Goal: Check status: Check status

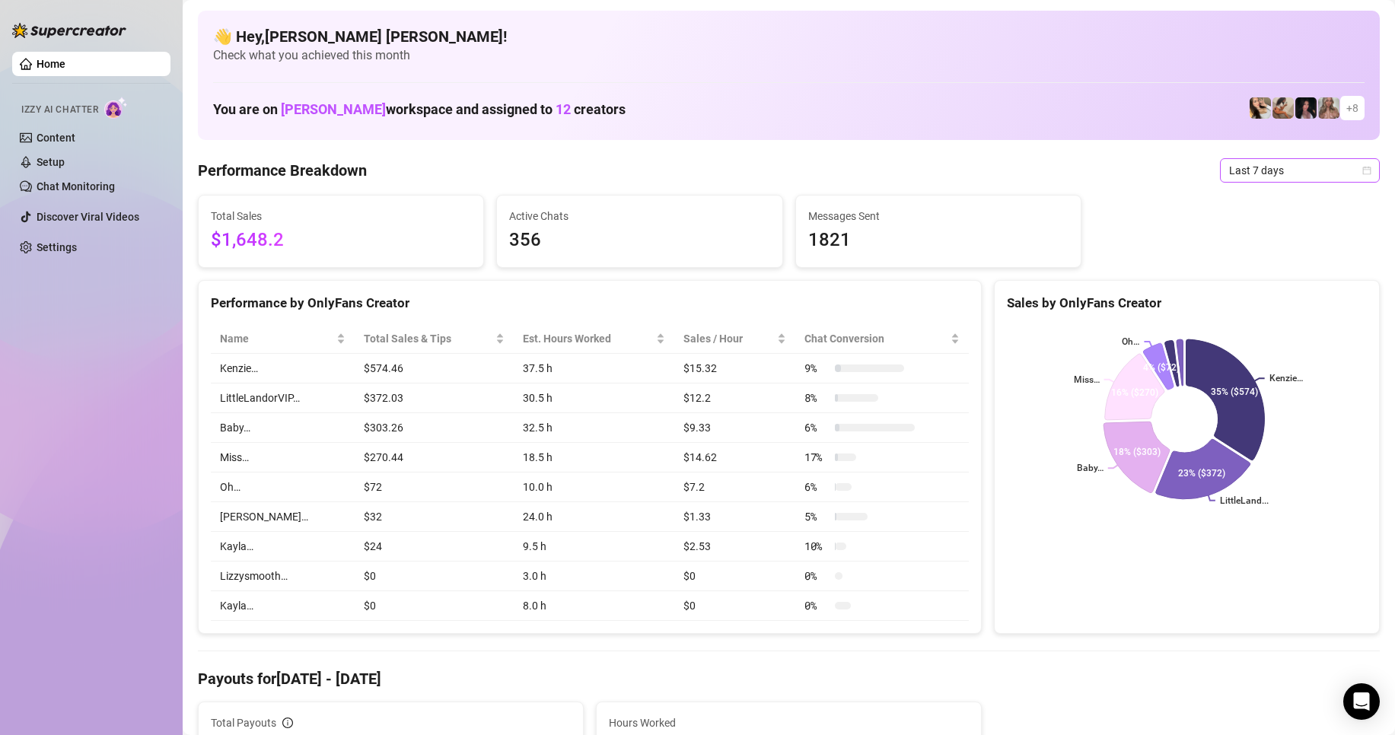
click at [1362, 173] on icon "calendar" at bounding box center [1366, 170] width 9 height 9
click at [1356, 175] on span "Last 7 days" at bounding box center [1300, 170] width 142 height 23
click at [1351, 180] on span "Last 7 days" at bounding box center [1300, 170] width 142 height 23
click at [1363, 170] on icon "calendar" at bounding box center [1367, 170] width 8 height 8
click at [1362, 168] on icon "calendar" at bounding box center [1366, 170] width 9 height 9
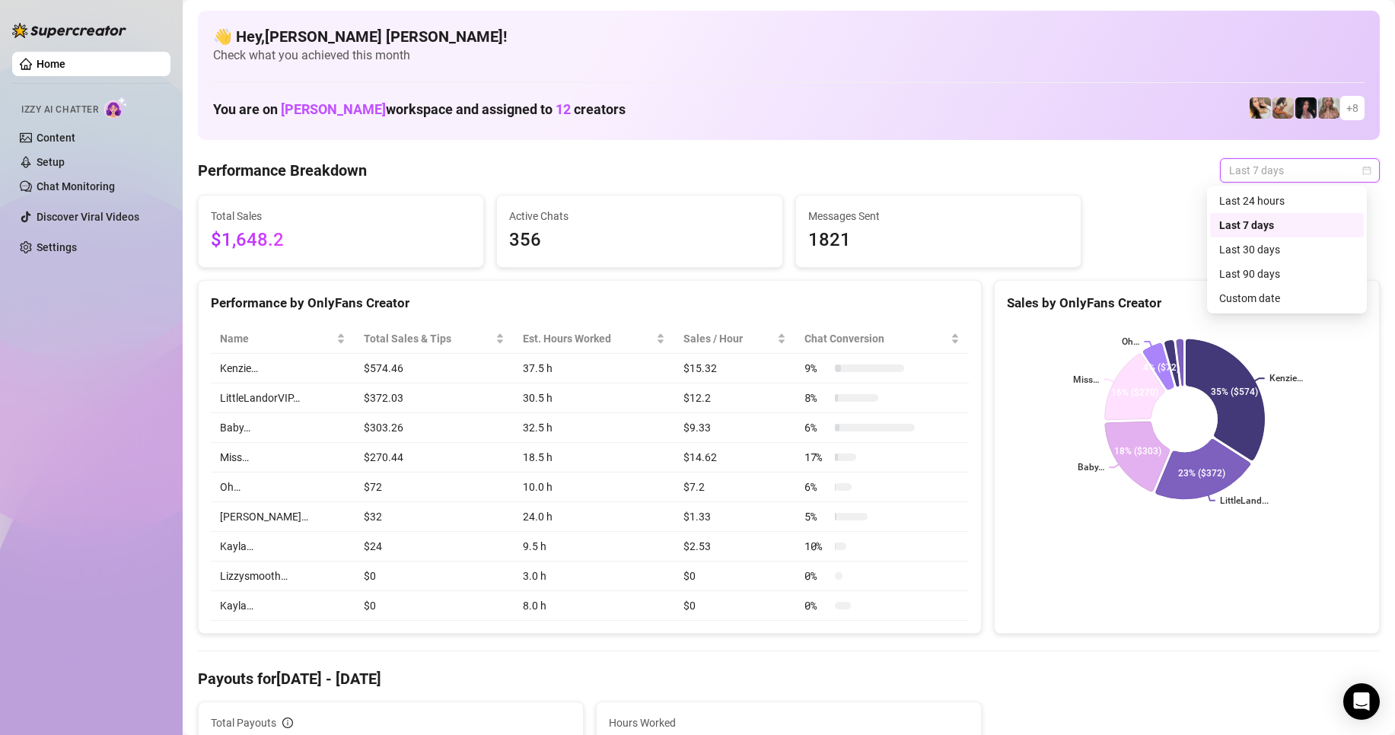
click at [1266, 298] on div "Custom date" at bounding box center [1286, 298] width 135 height 17
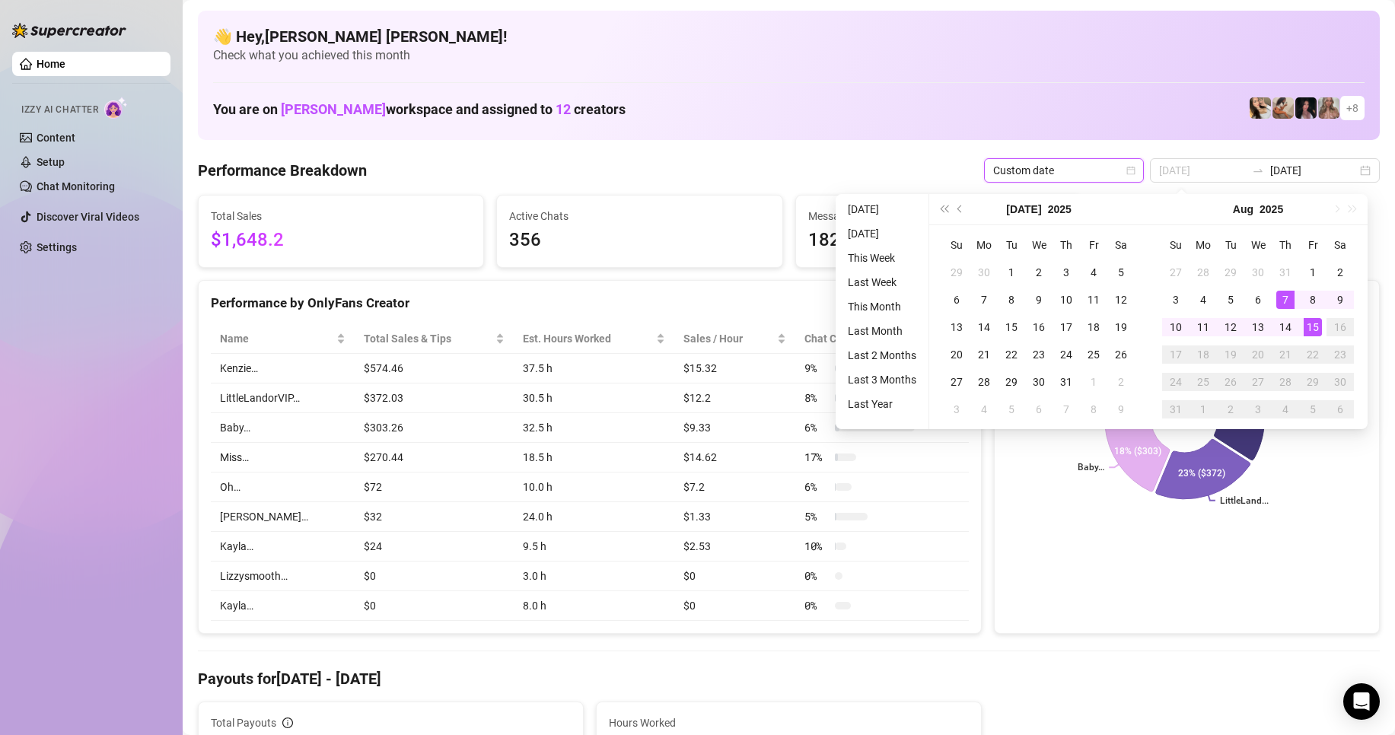
type input "[DATE]"
click at [1311, 328] on div "15" at bounding box center [1313, 327] width 18 height 18
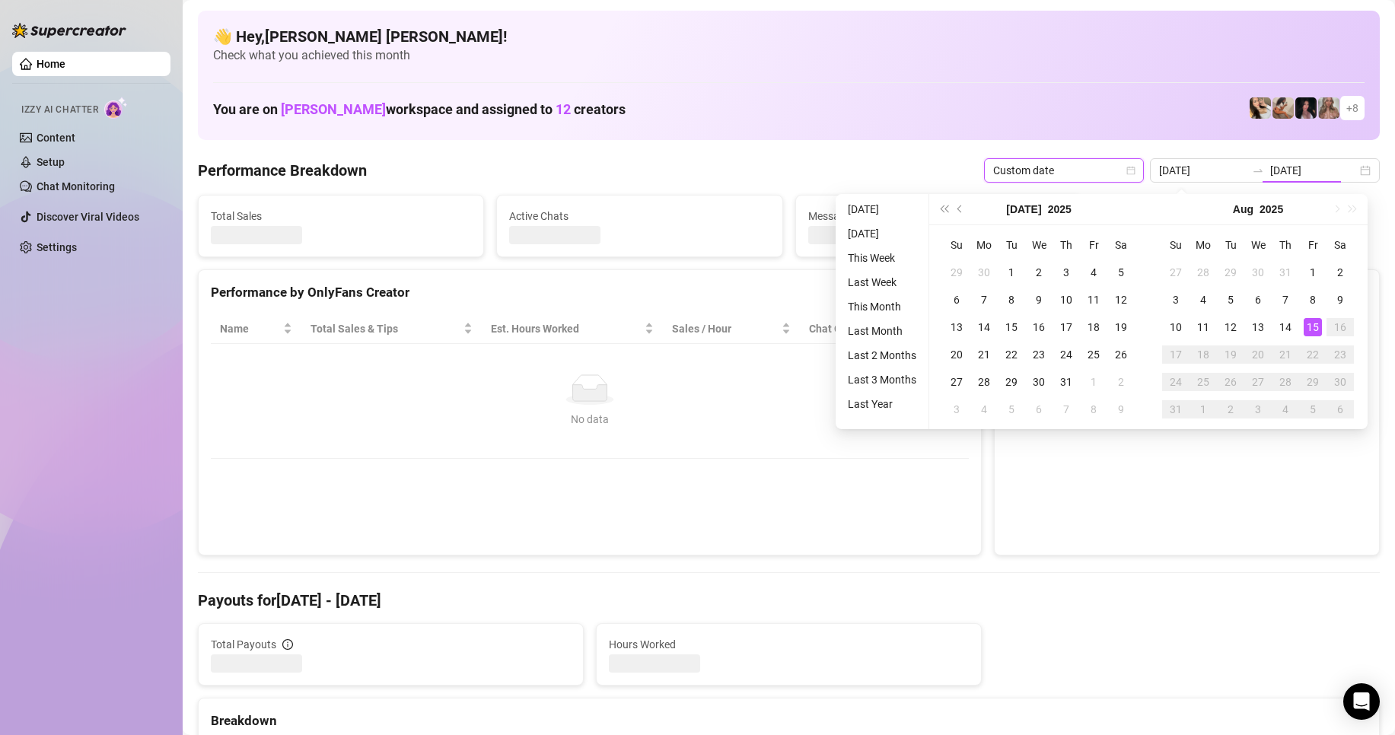
type input "[DATE]"
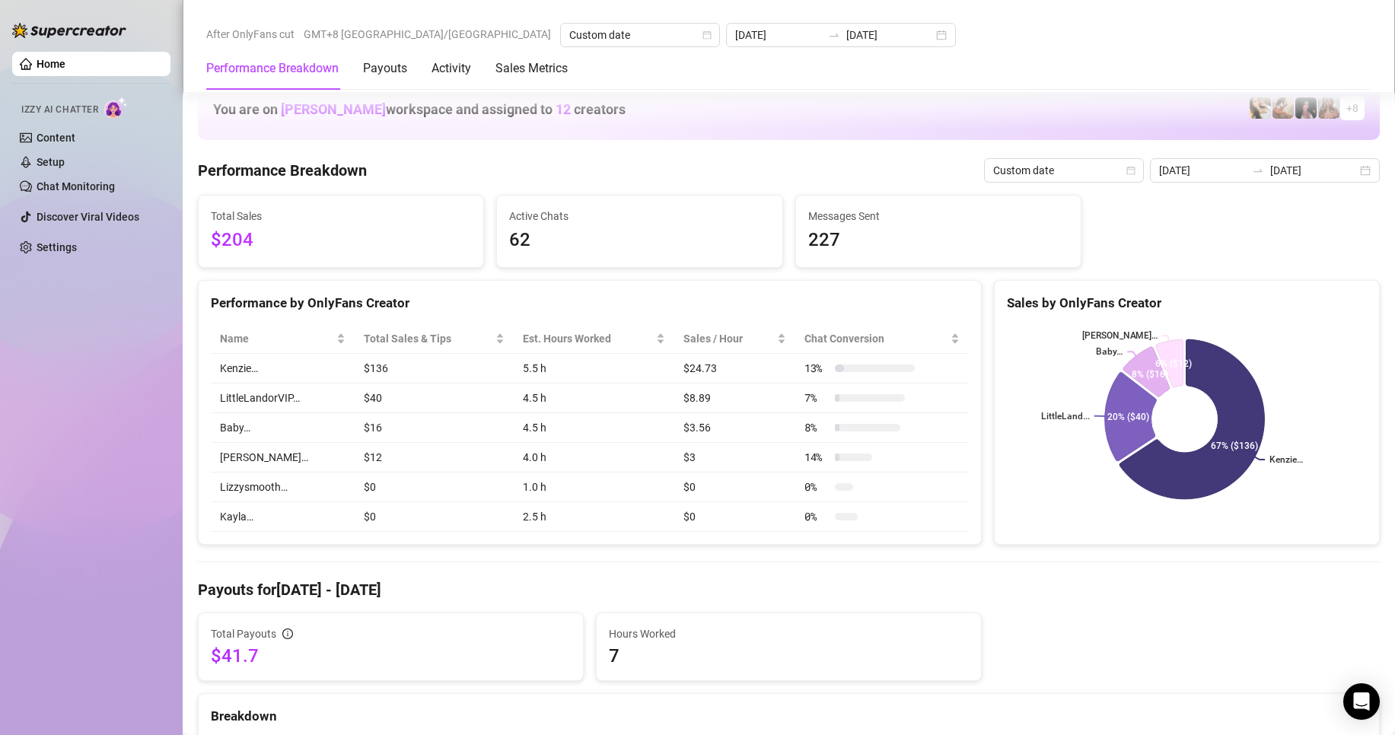
scroll to position [609, 0]
